Goal: Transaction & Acquisition: Purchase product/service

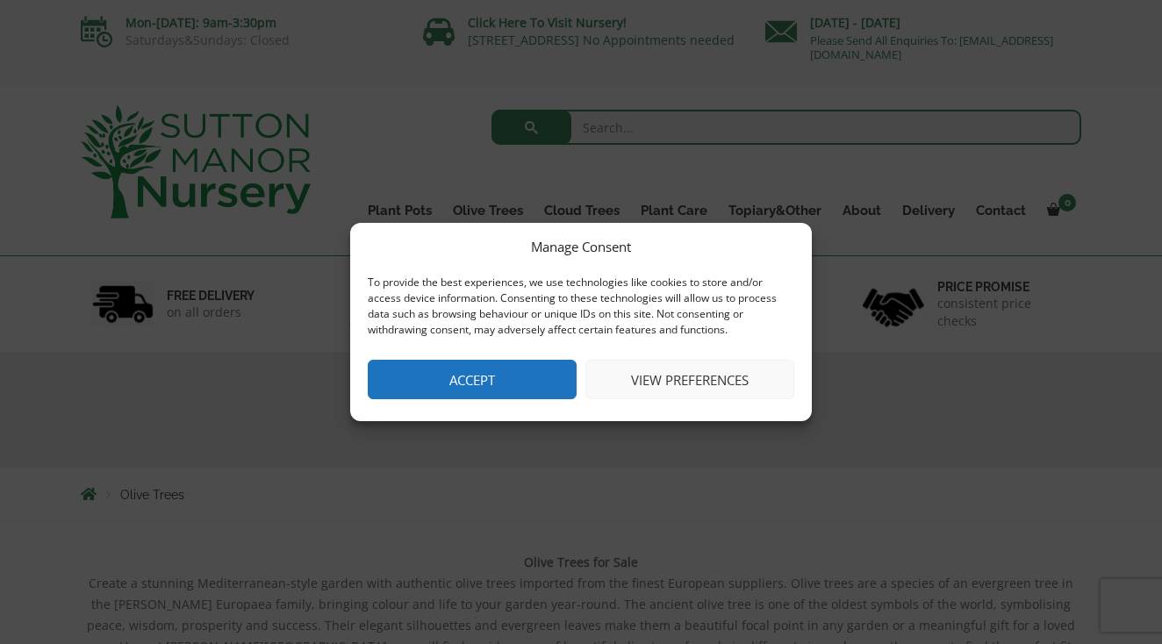
click at [415, 370] on button "Accept" at bounding box center [472, 380] width 209 height 40
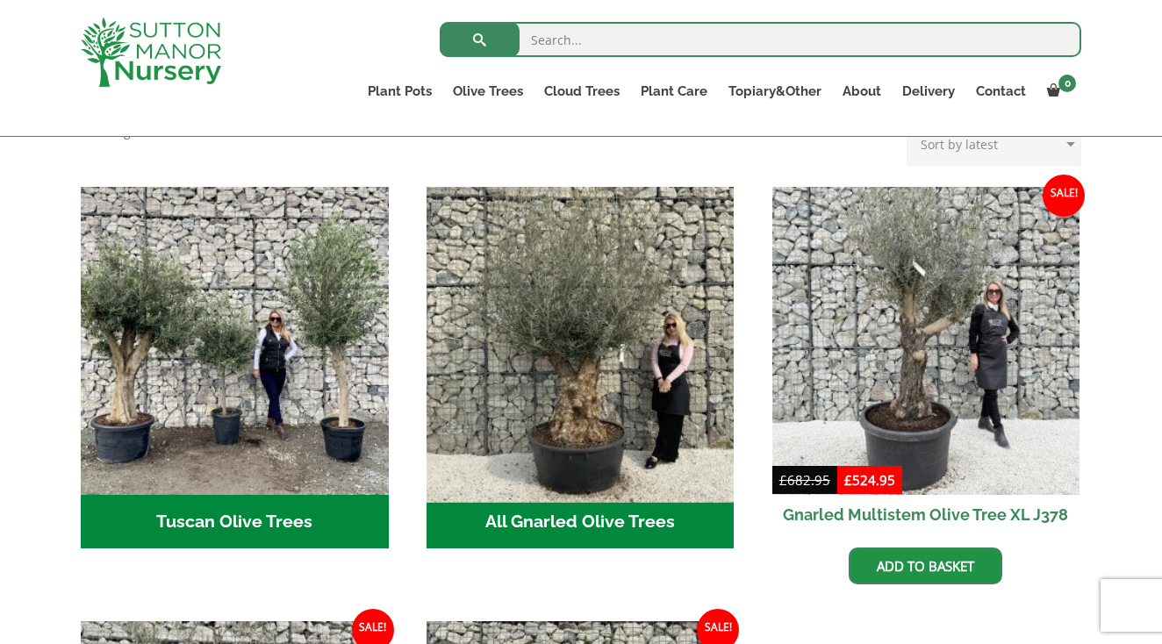
scroll to position [599, 0]
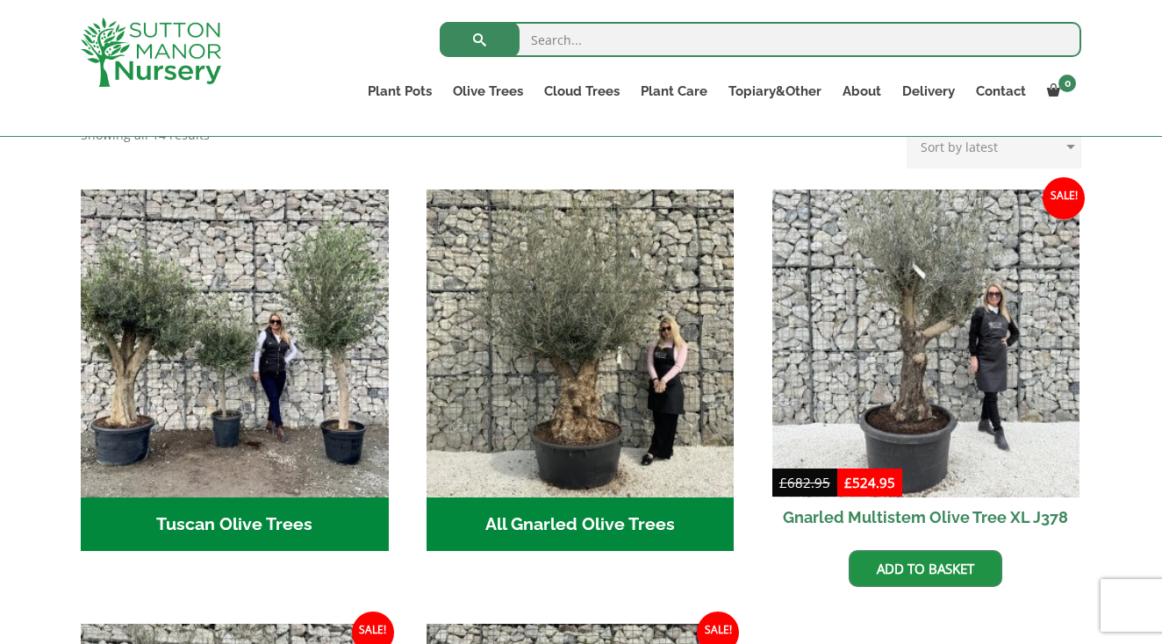
click at [201, 501] on h2 "Tuscan Olive Trees (5)" at bounding box center [235, 525] width 308 height 54
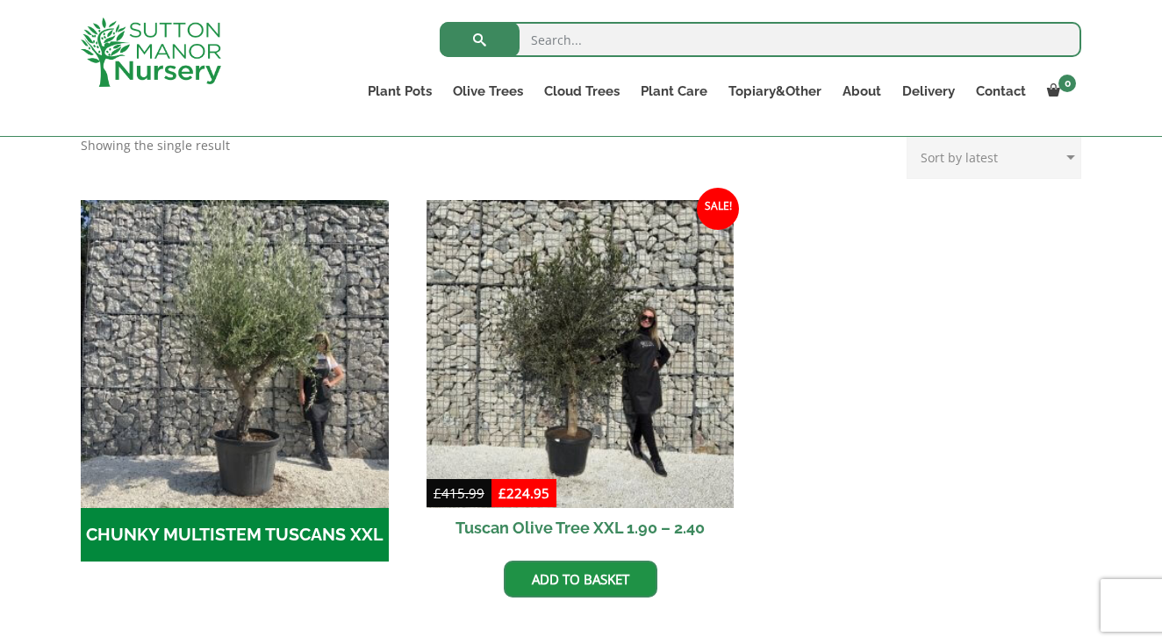
scroll to position [474, 0]
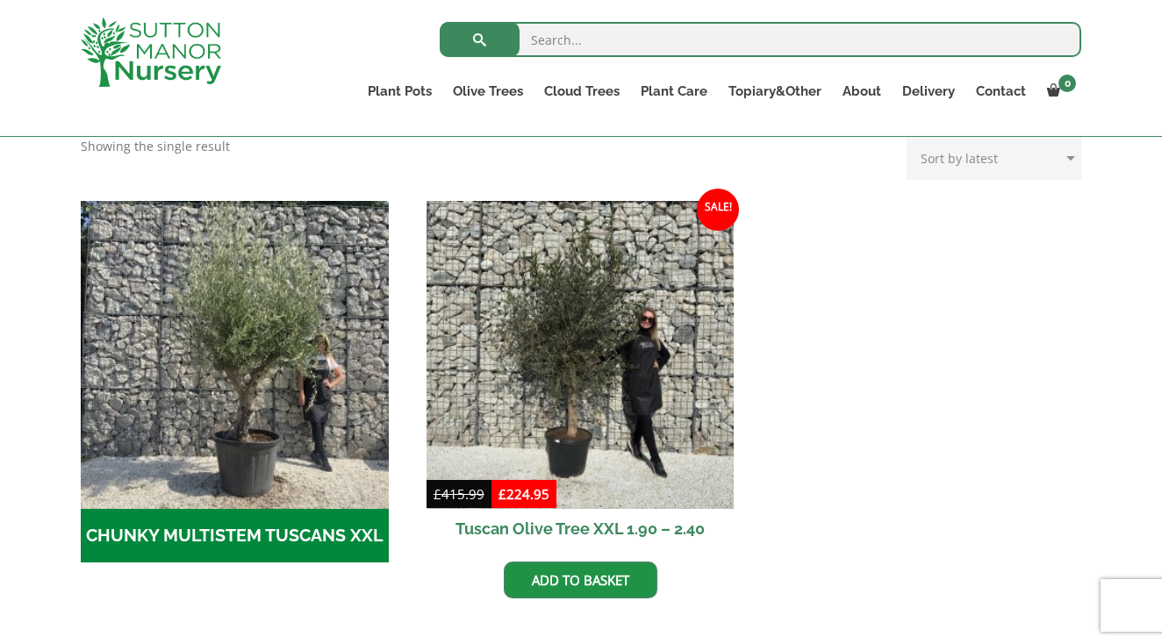
click at [183, 548] on h2 "CHUNKY MULTISTEM TUSCANS XXL (4)" at bounding box center [235, 536] width 308 height 54
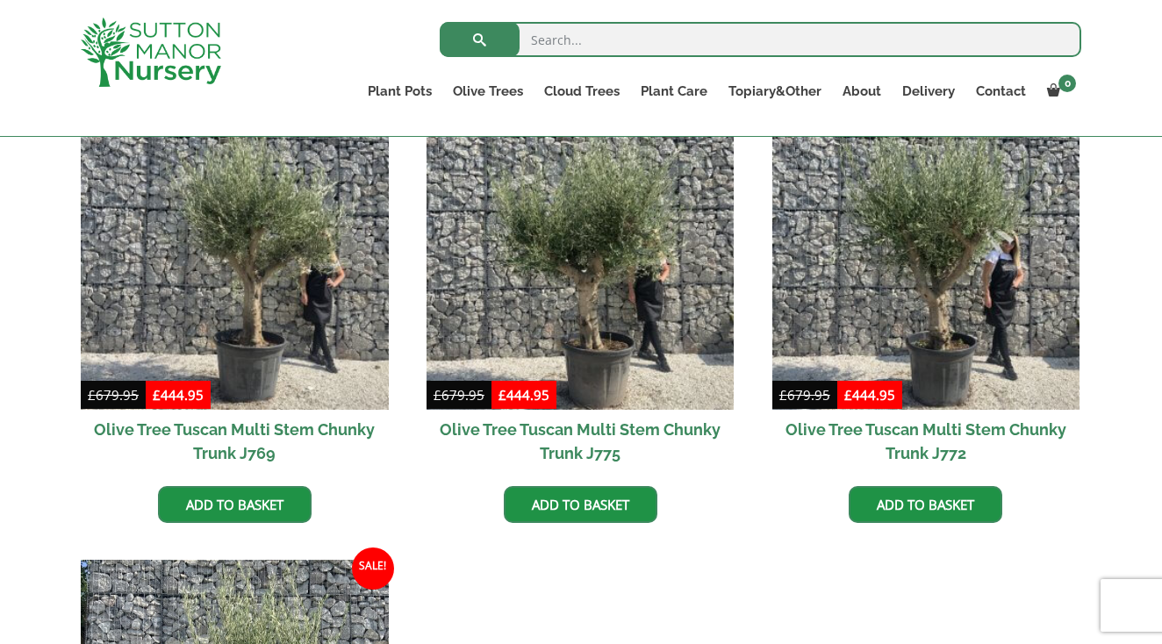
scroll to position [478, 0]
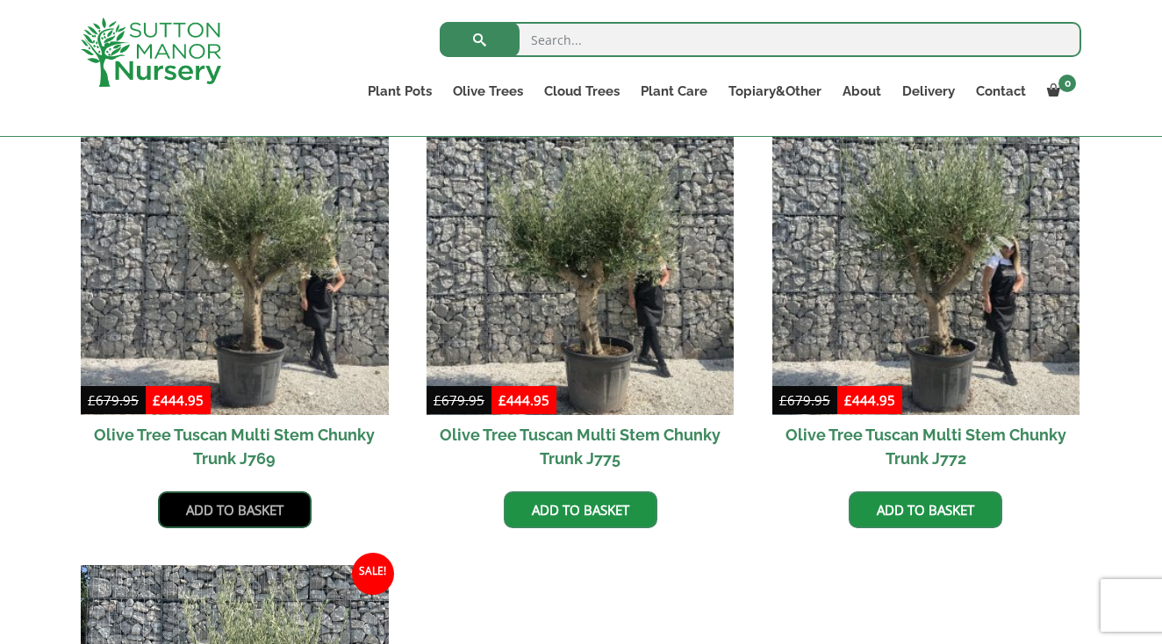
click at [227, 506] on link "Add to basket" at bounding box center [235, 510] width 154 height 37
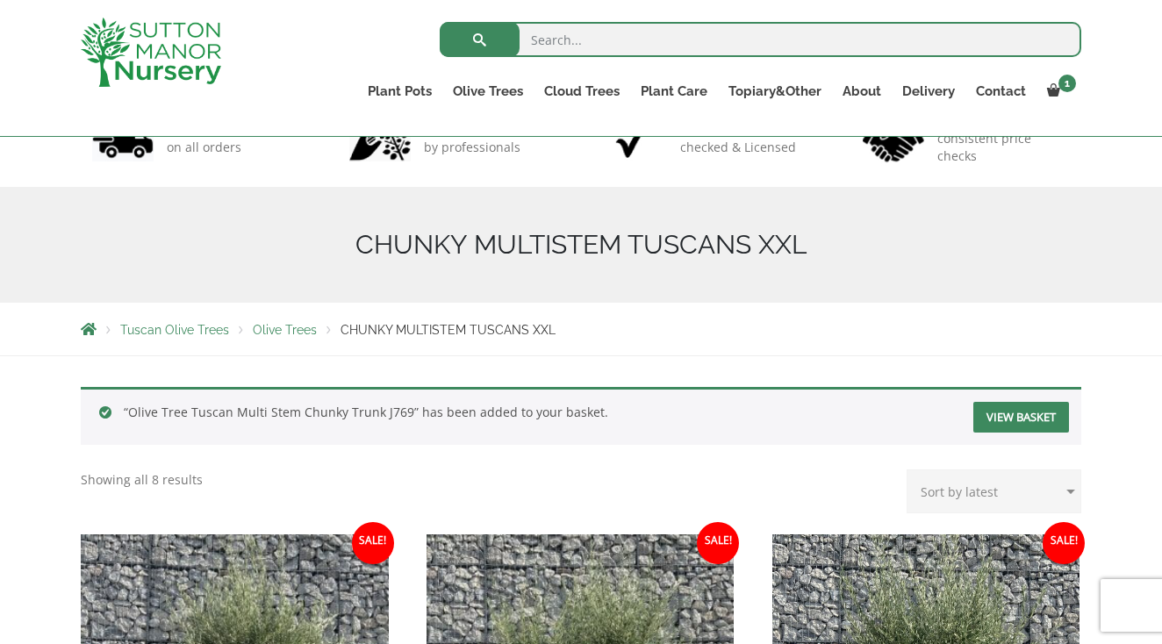
scroll to position [97, 0]
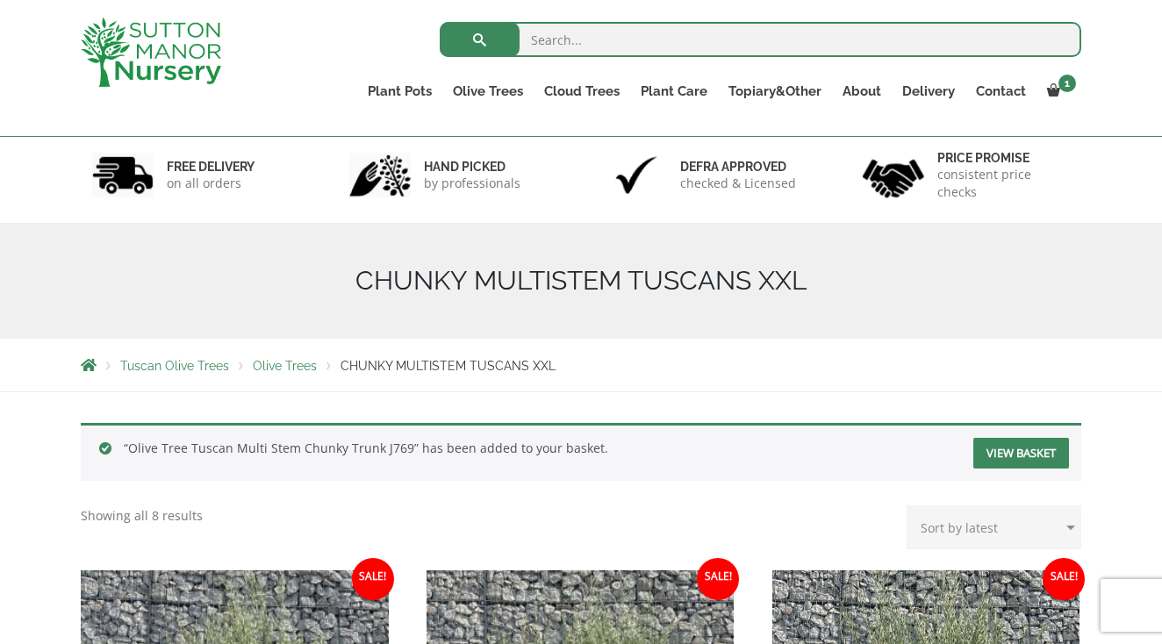
click at [1015, 454] on link "View basket" at bounding box center [1022, 453] width 96 height 31
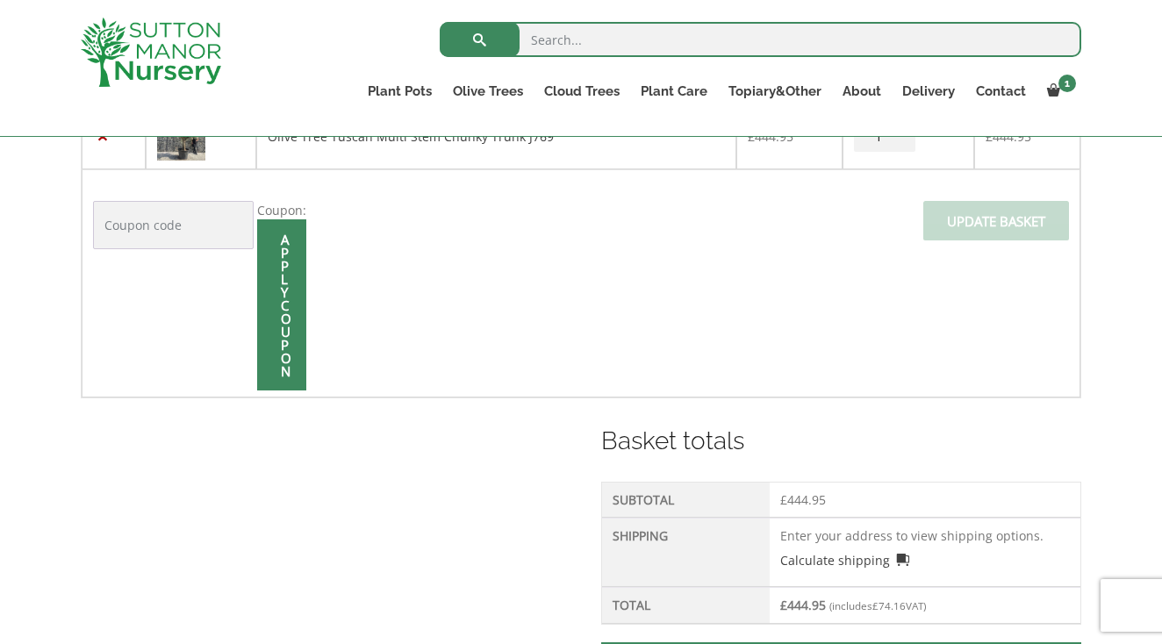
scroll to position [502, 0]
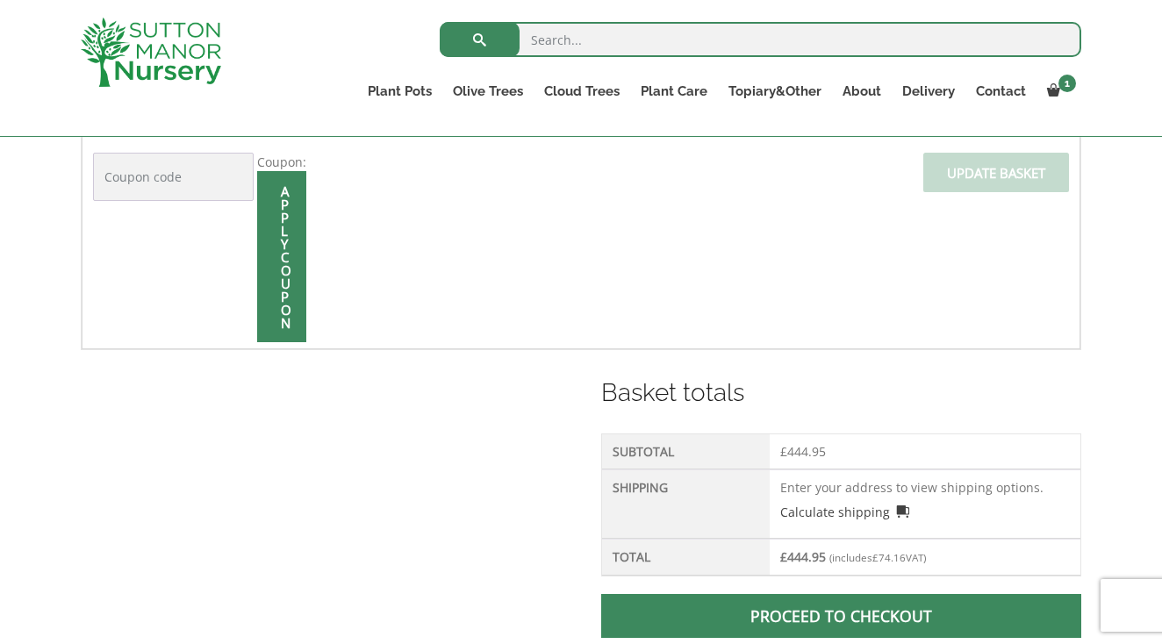
click at [785, 489] on td "Enter your address to view shipping options. Calculate shipping Select a countr…" at bounding box center [925, 504] width 311 height 69
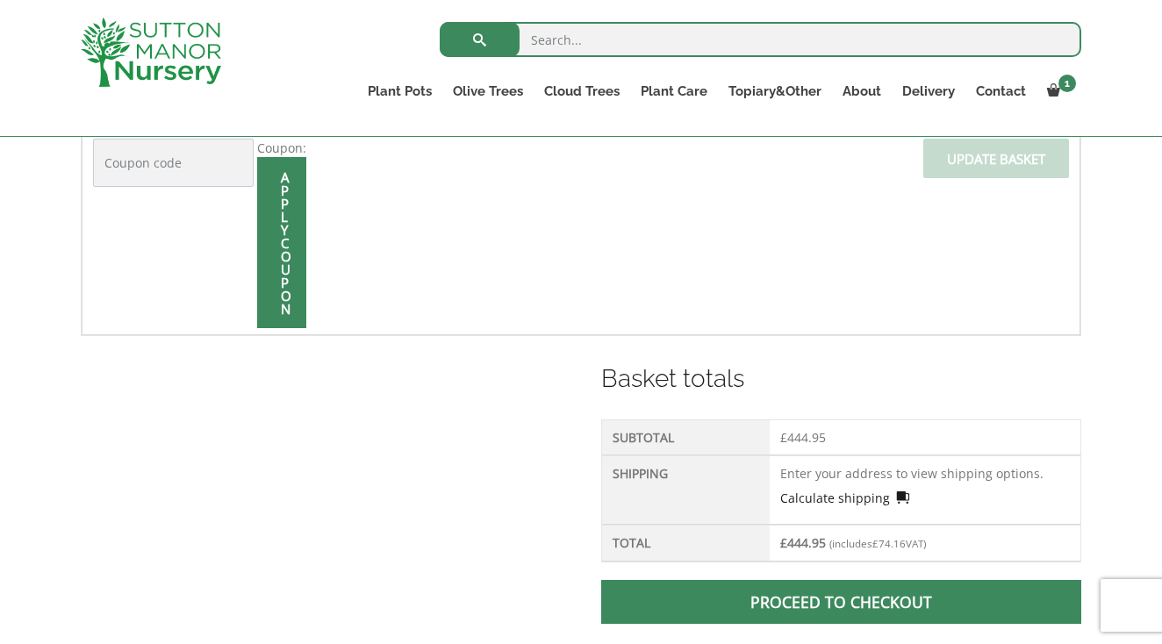
scroll to position [513, 0]
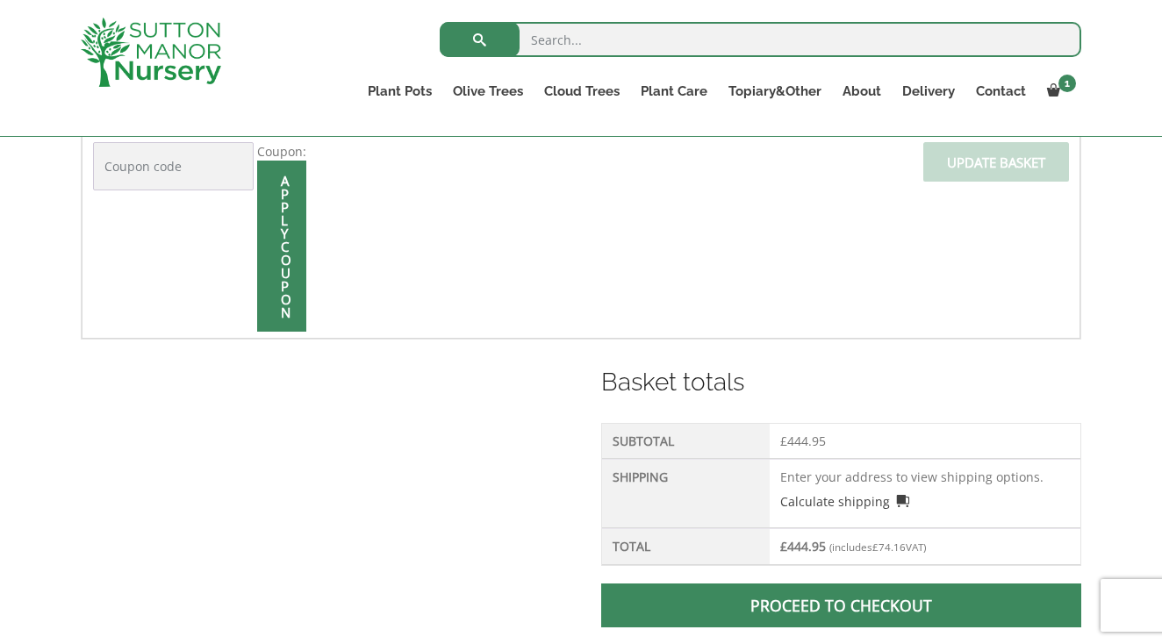
click at [788, 474] on td "Enter your address to view shipping options. Calculate shipping Select a countr…" at bounding box center [925, 493] width 311 height 69
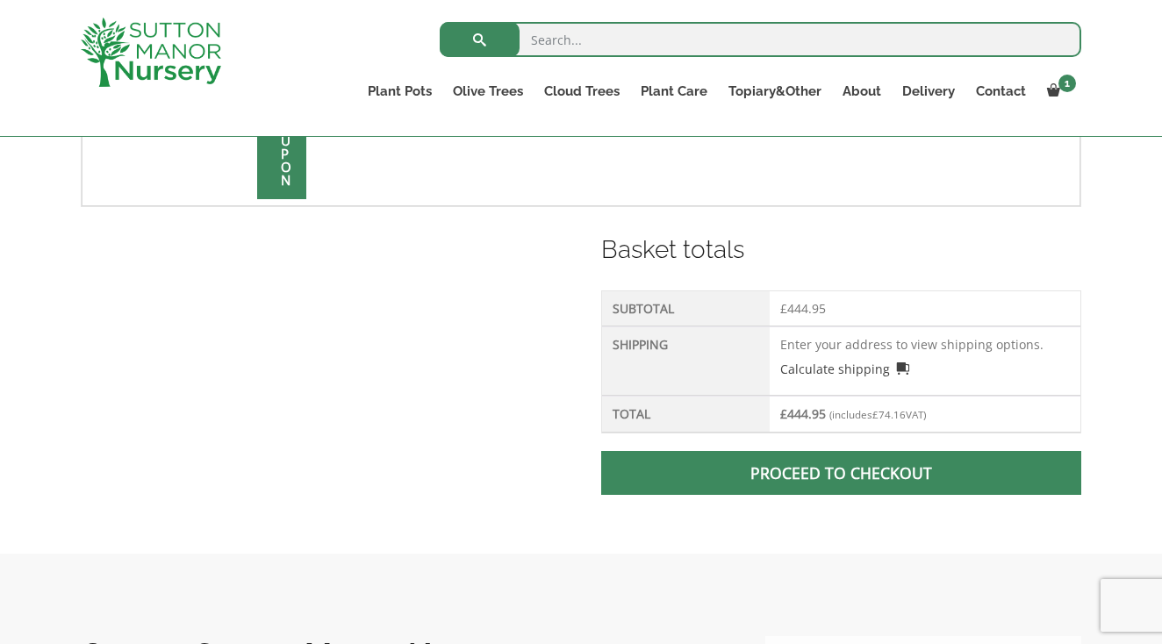
scroll to position [644, 0]
click at [798, 347] on td "Enter your address to view shipping options. Calculate shipping Select a countr…" at bounding box center [925, 361] width 311 height 69
click at [850, 480] on link "Proceed to checkout" at bounding box center [841, 474] width 480 height 44
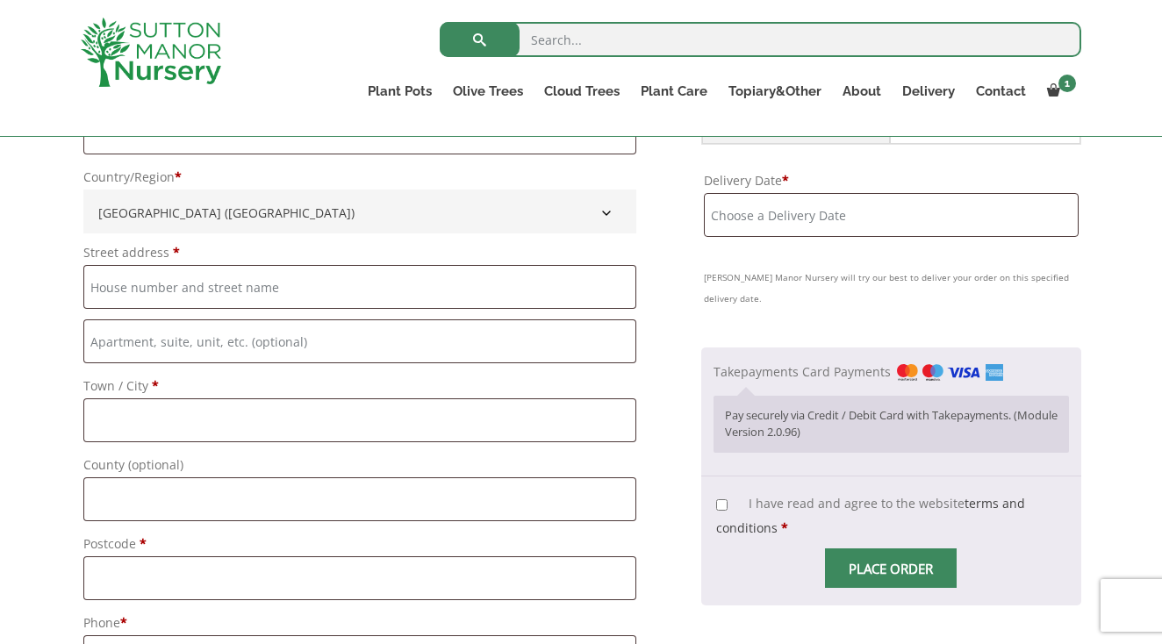
scroll to position [703, 0]
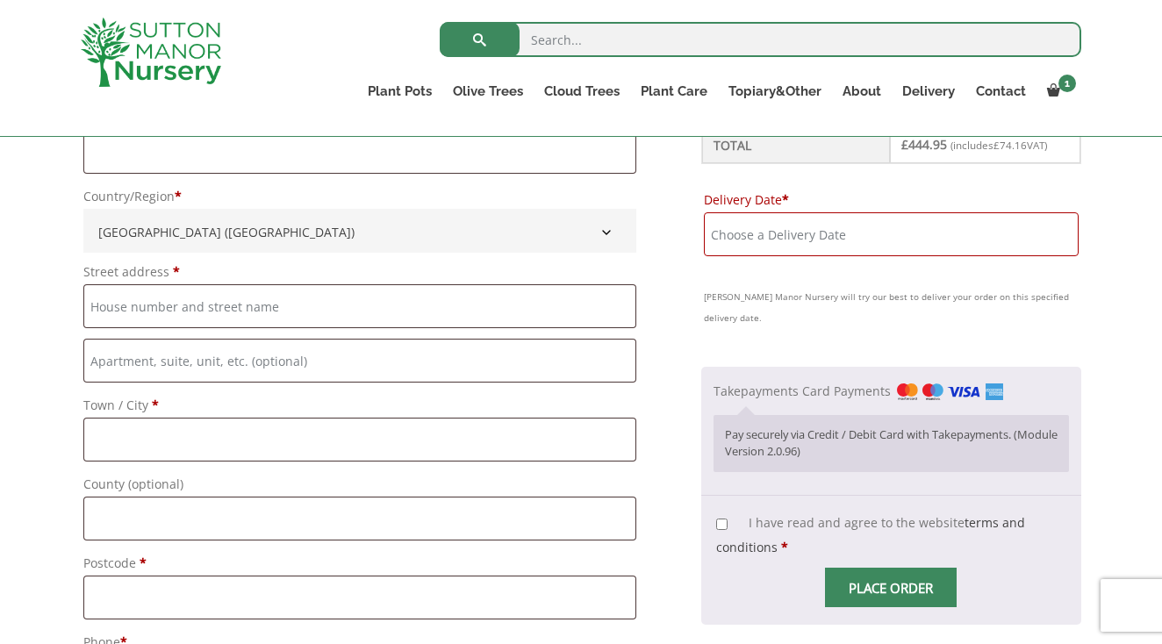
click at [830, 230] on input "Delivery Date *" at bounding box center [891, 234] width 375 height 44
